Goal: Transaction & Acquisition: Purchase product/service

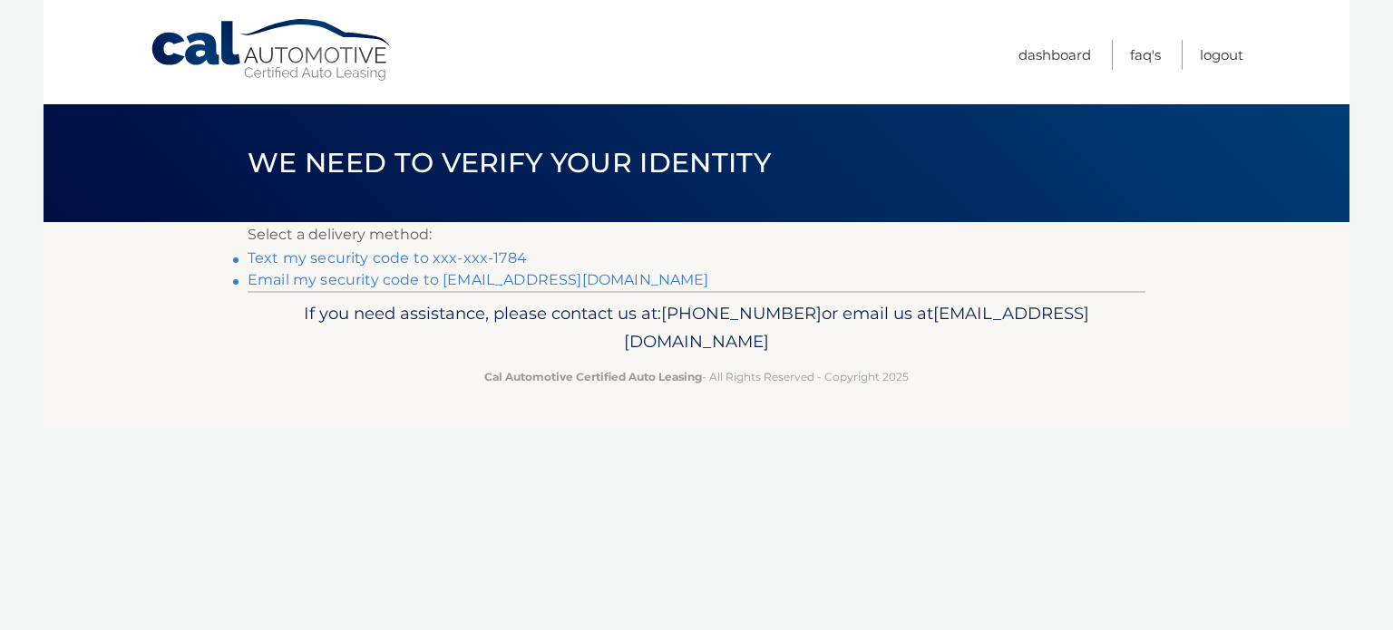
click at [439, 261] on link "Text my security code to xxx-xxx-1784" at bounding box center [387, 257] width 279 height 17
click at [311, 259] on link "Text my security code to xxx-xxx-1784" at bounding box center [387, 257] width 279 height 17
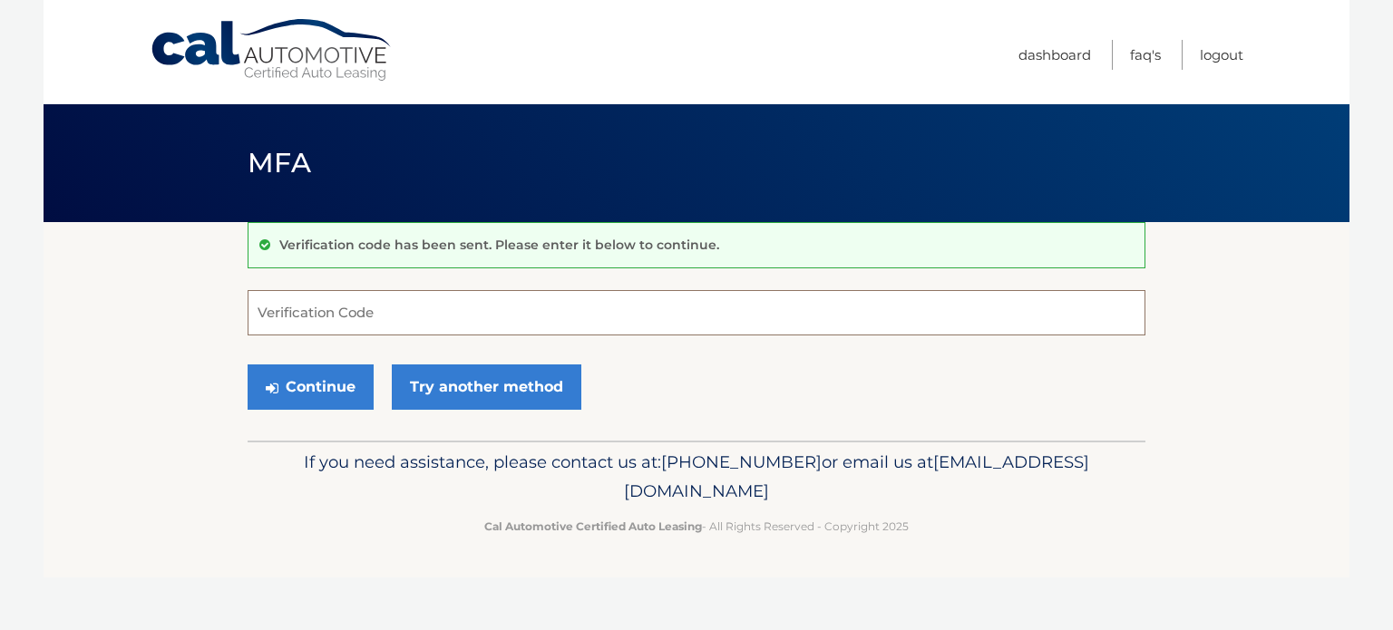
click at [424, 307] on input "Verification Code" at bounding box center [697, 312] width 898 height 45
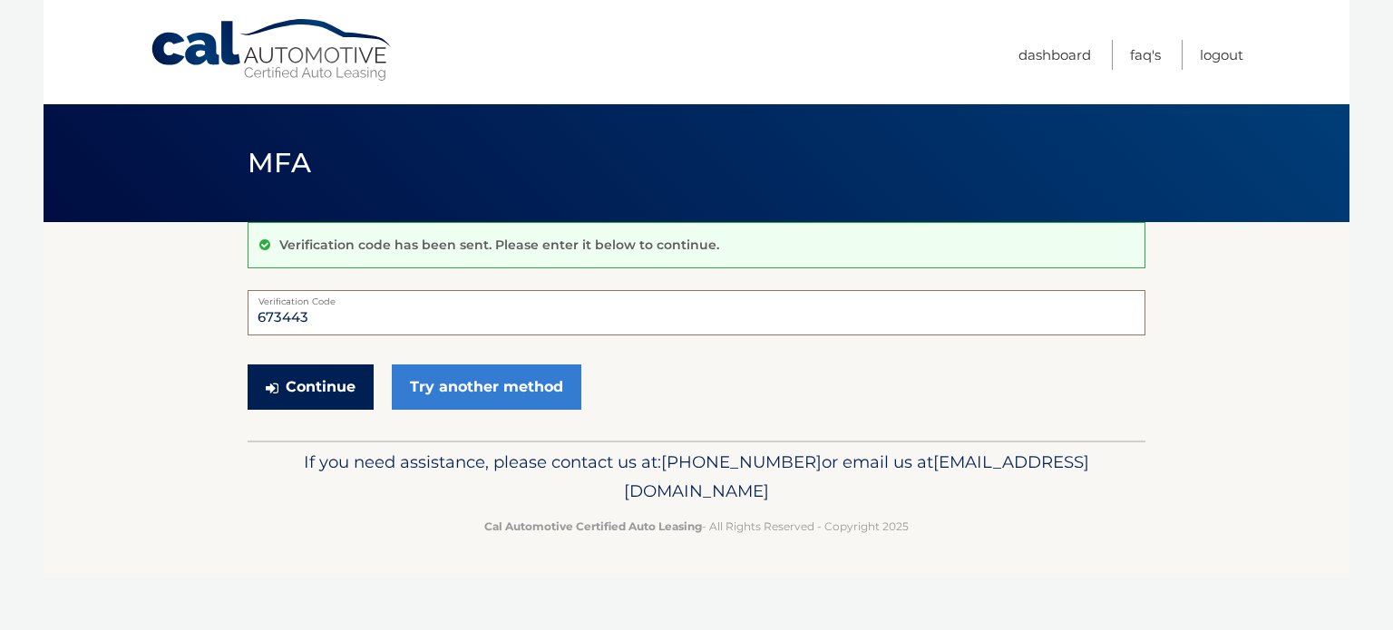
type input "673443"
click at [312, 381] on button "Continue" at bounding box center [311, 386] width 126 height 45
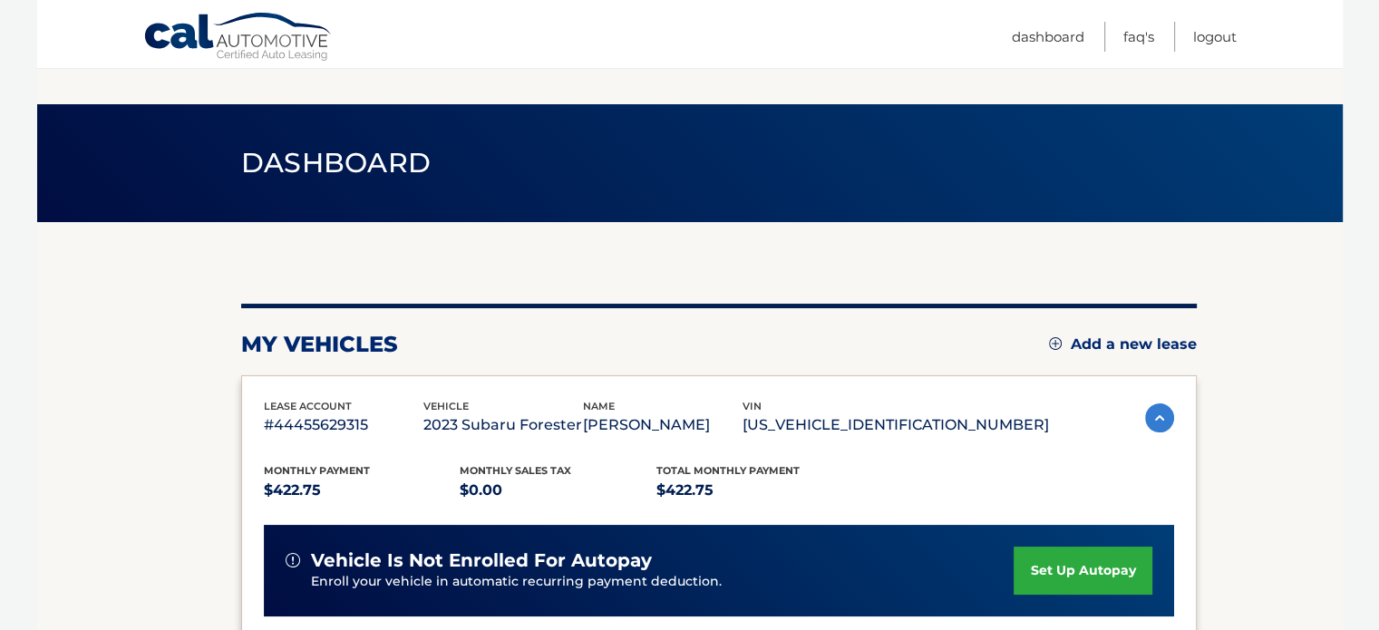
scroll to position [363, 0]
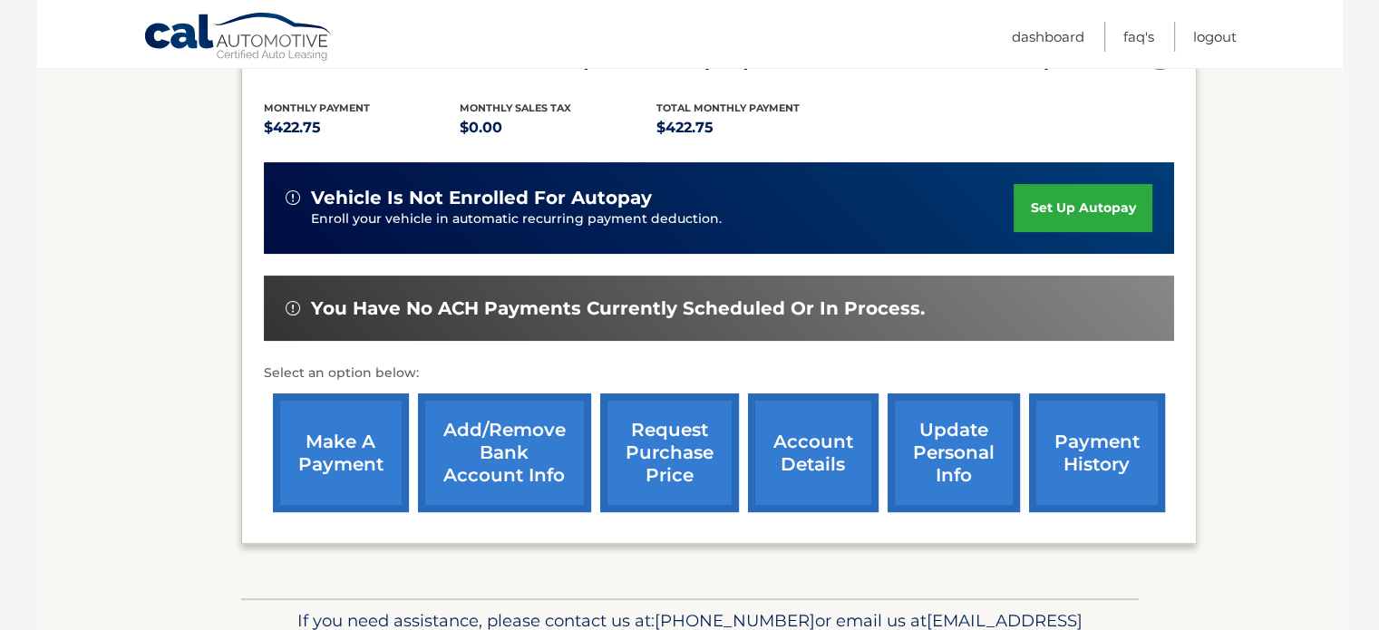
click at [377, 452] on link "make a payment" at bounding box center [341, 452] width 136 height 119
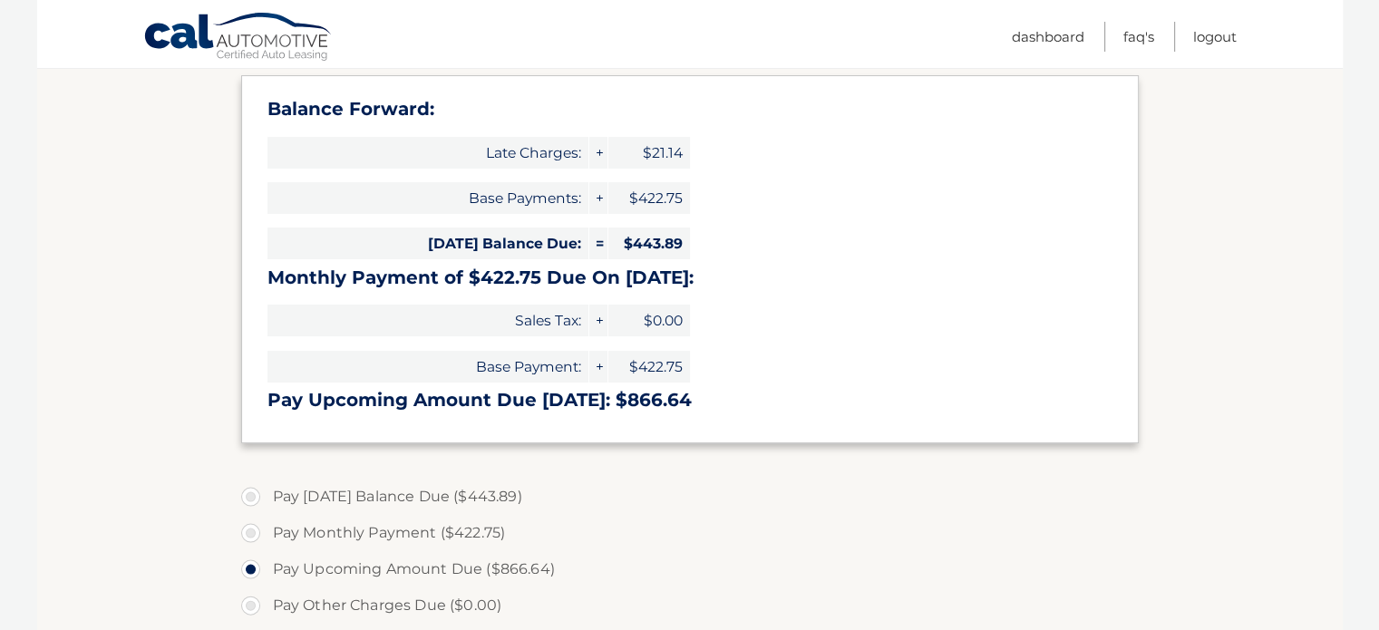
scroll to position [453, 0]
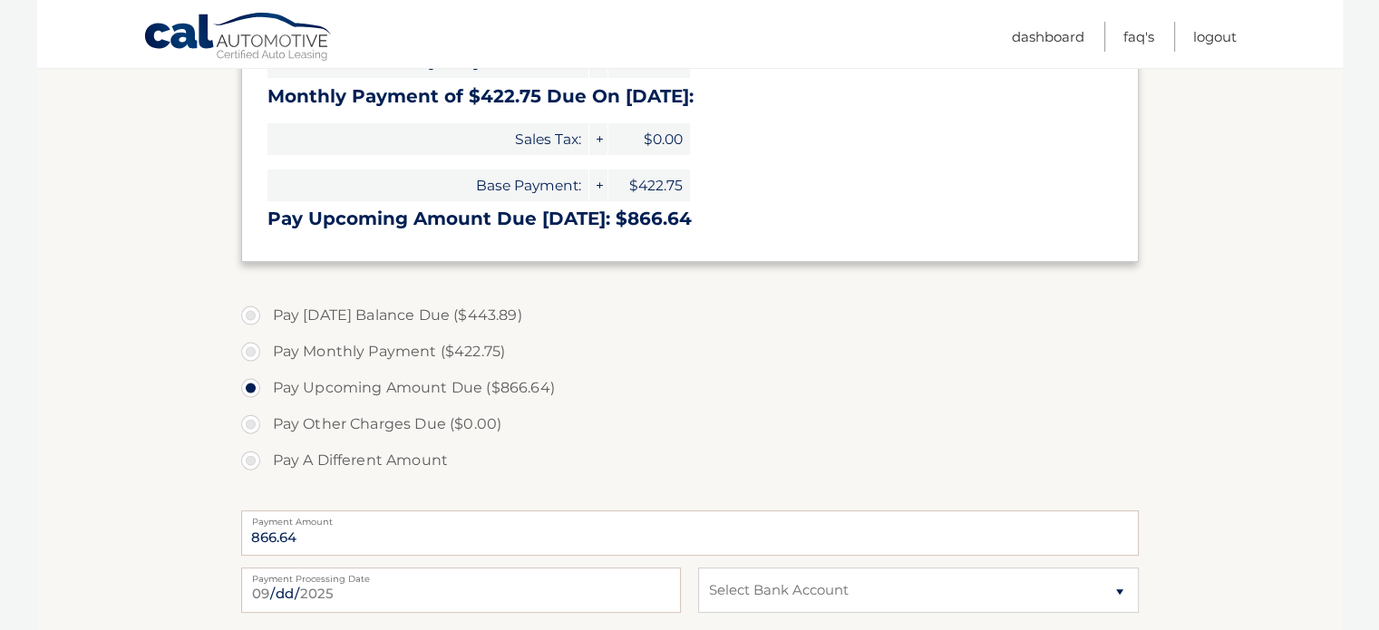
click at [254, 314] on label "Pay [DATE] Balance Due ($443.89)" at bounding box center [690, 315] width 898 height 36
click at [254, 314] on input "Pay [DATE] Balance Due ($443.89)" at bounding box center [257, 311] width 18 height 29
radio input "true"
type input "443.89"
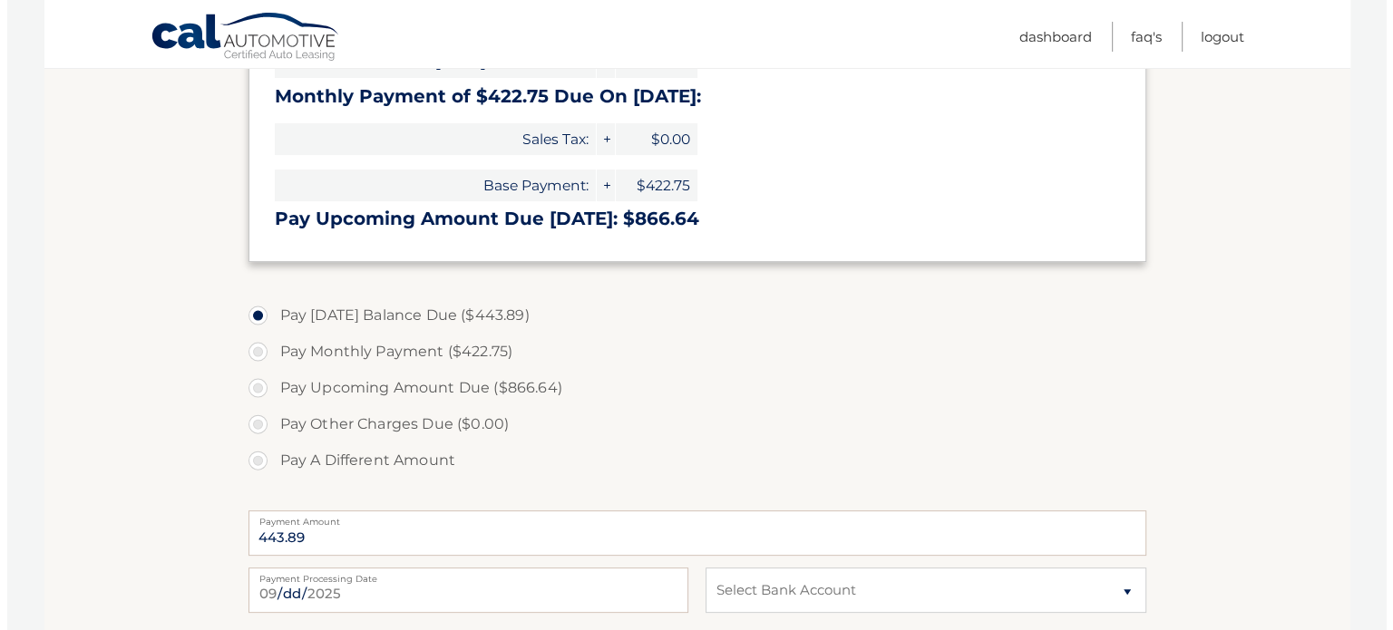
scroll to position [725, 0]
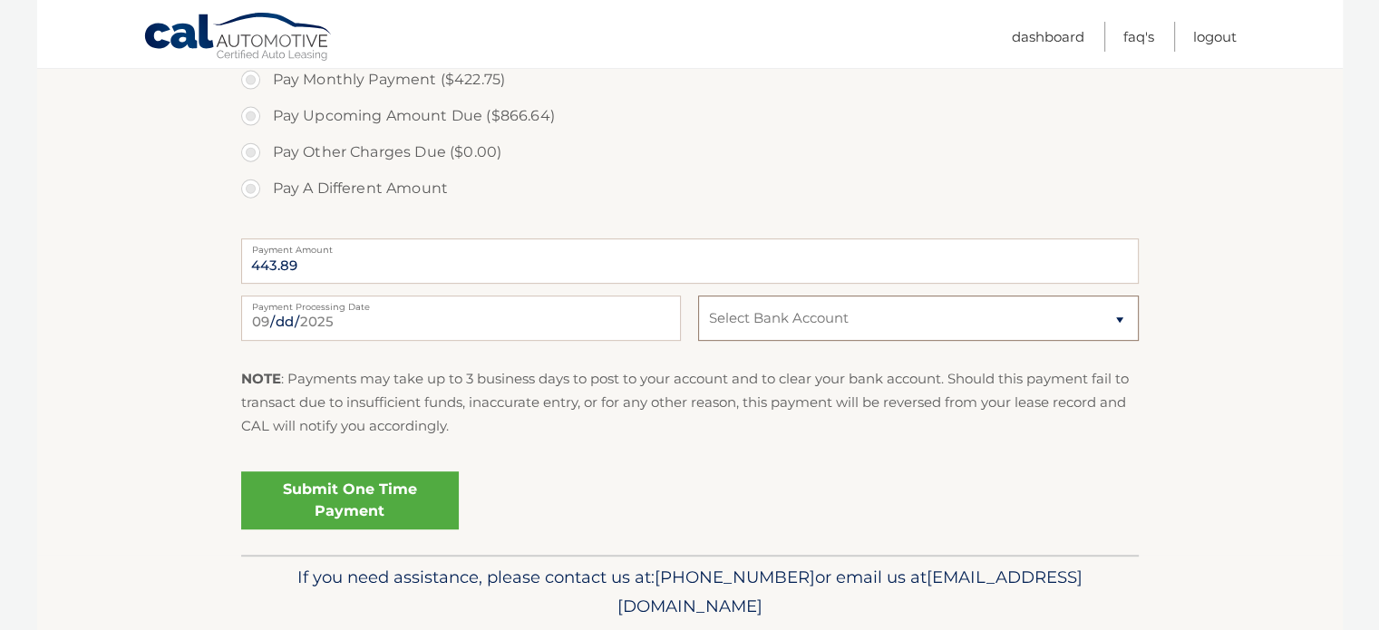
click at [1123, 322] on select "Select Bank Account Checking BETHPAGE FEDERAL CREDIT UNION *****[STREET_ADDRESS…" at bounding box center [918, 318] width 440 height 45
select select "MDFiM2VkYzEtNWI0NC00Y2U4LThhNGQtODhjZDk2YTEyODVm"
click at [698, 296] on select "Select Bank Account Checking BETHPAGE FEDERAL CREDIT UNION *****1130 Checking J…" at bounding box center [918, 318] width 440 height 45
click at [373, 496] on link "Submit One Time Payment" at bounding box center [350, 500] width 218 height 58
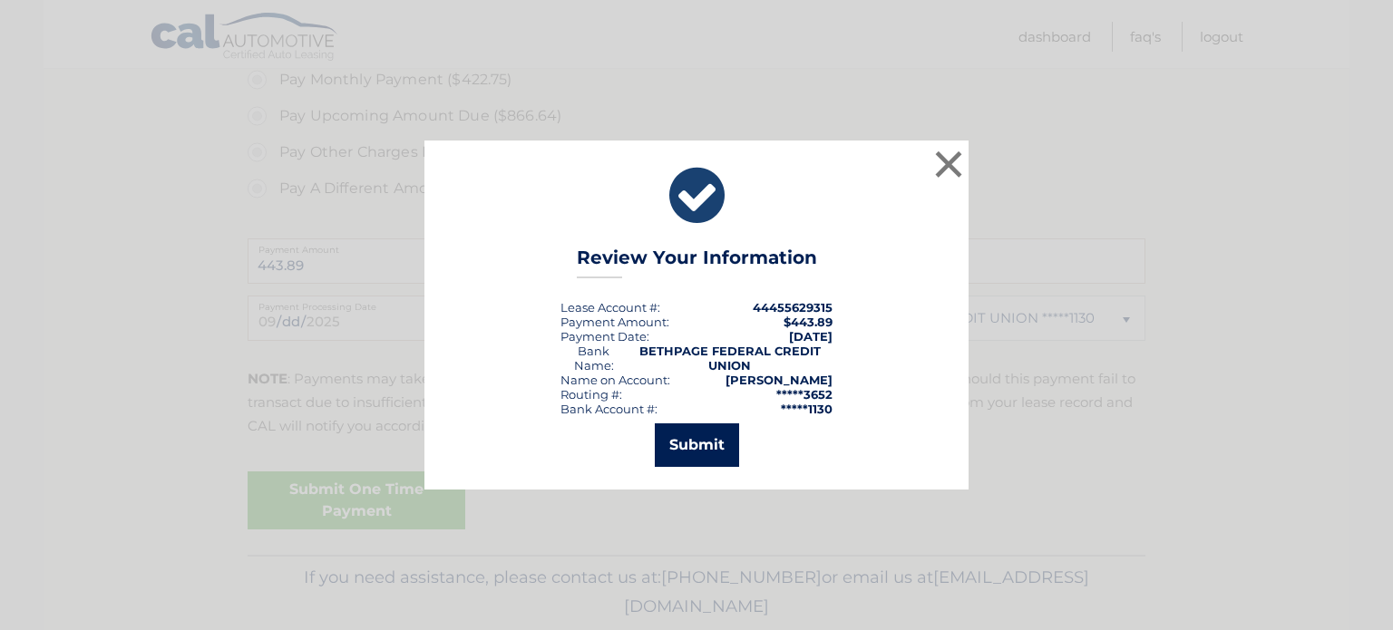
click at [700, 444] on button "Submit" at bounding box center [697, 445] width 84 height 44
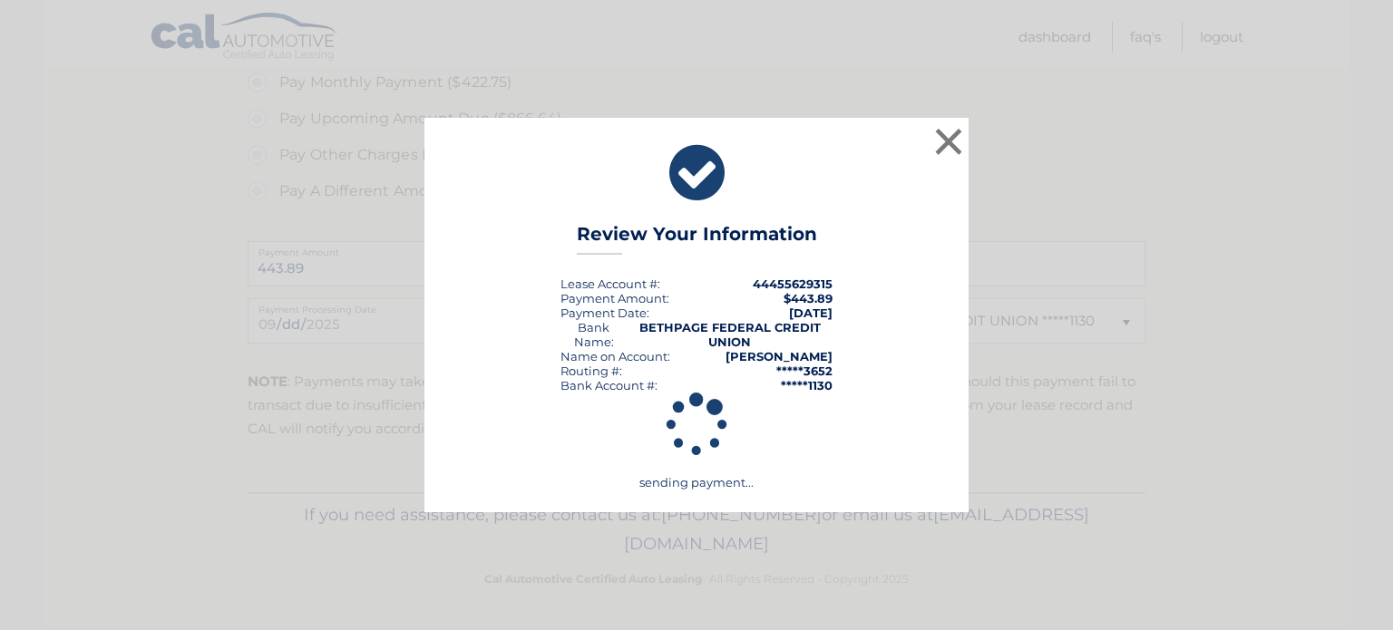
scroll to position [722, 0]
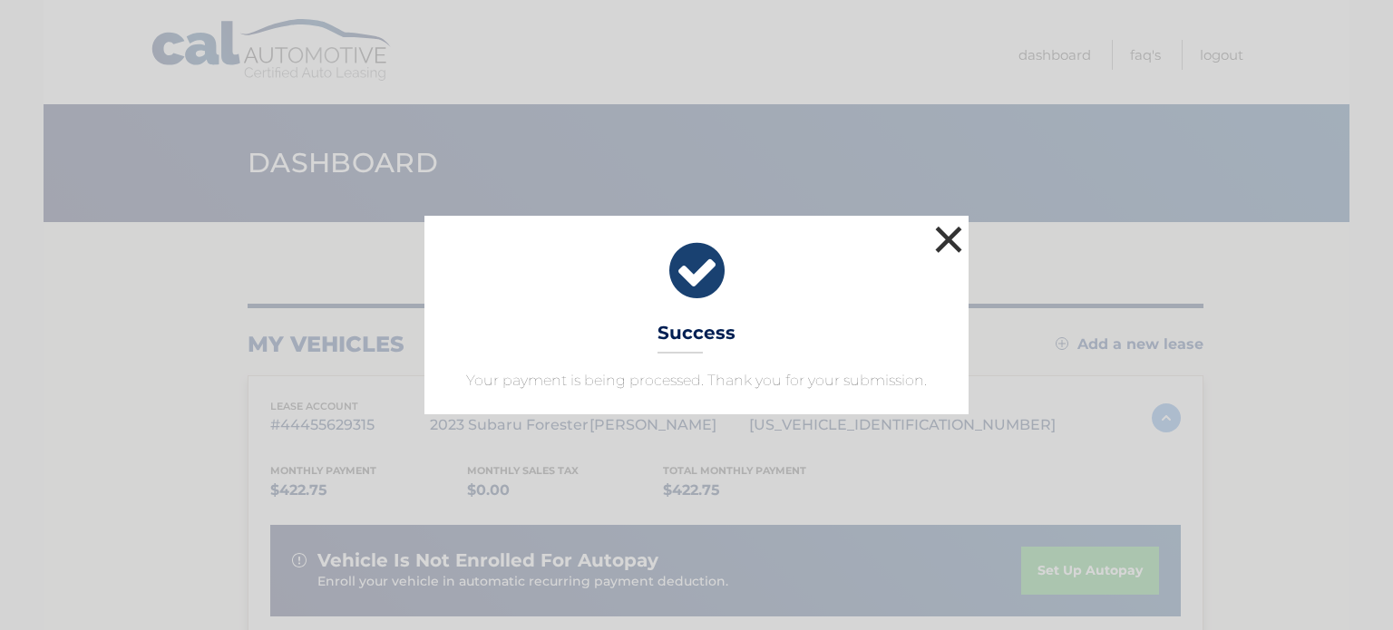
click at [950, 243] on button "×" at bounding box center [948, 239] width 36 height 36
